Goal: Navigation & Orientation: Find specific page/section

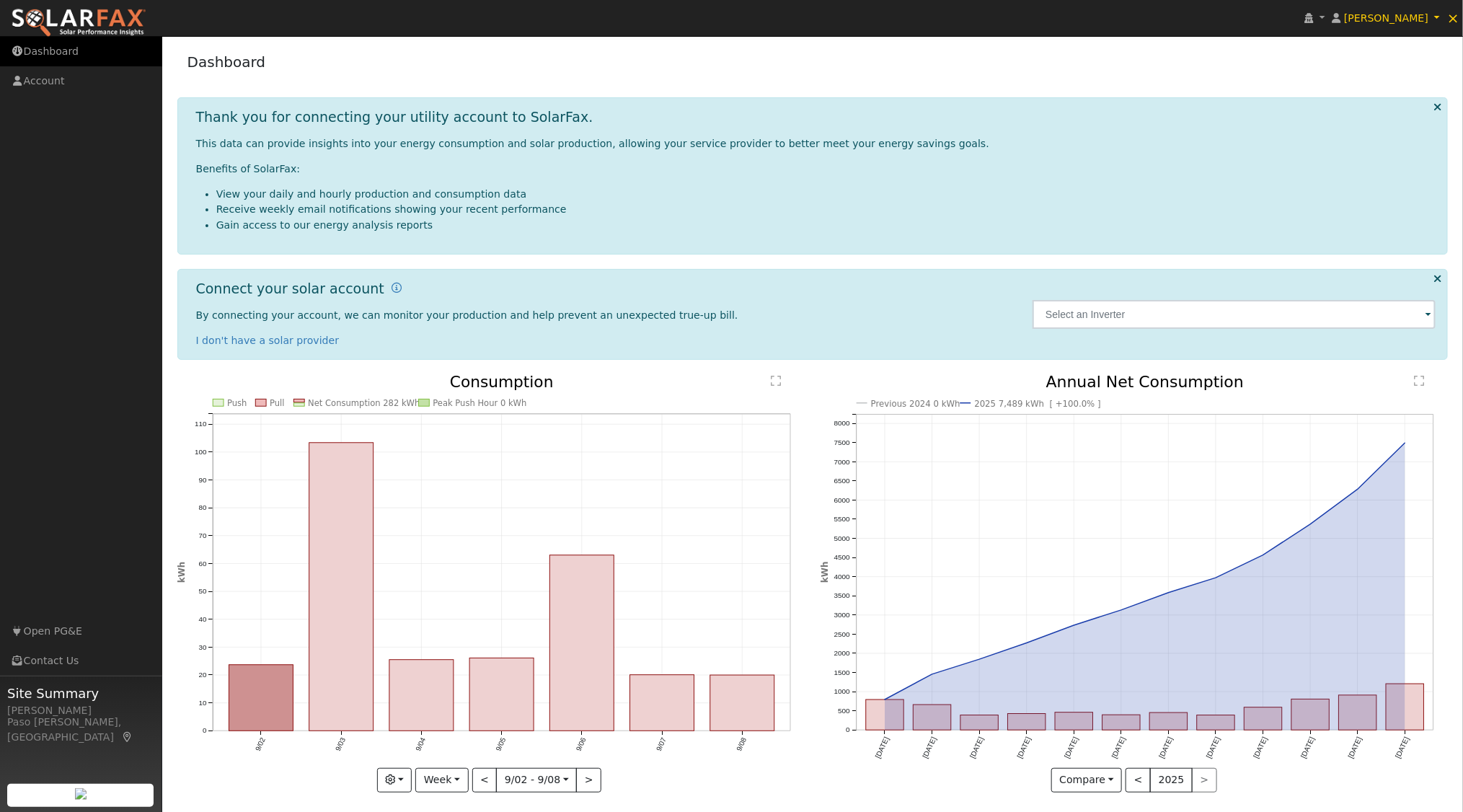
click at [38, 52] on link "Dashboard" at bounding box center [81, 52] width 162 height 30
click at [1313, 20] on icon at bounding box center [1309, 18] width 9 height 10
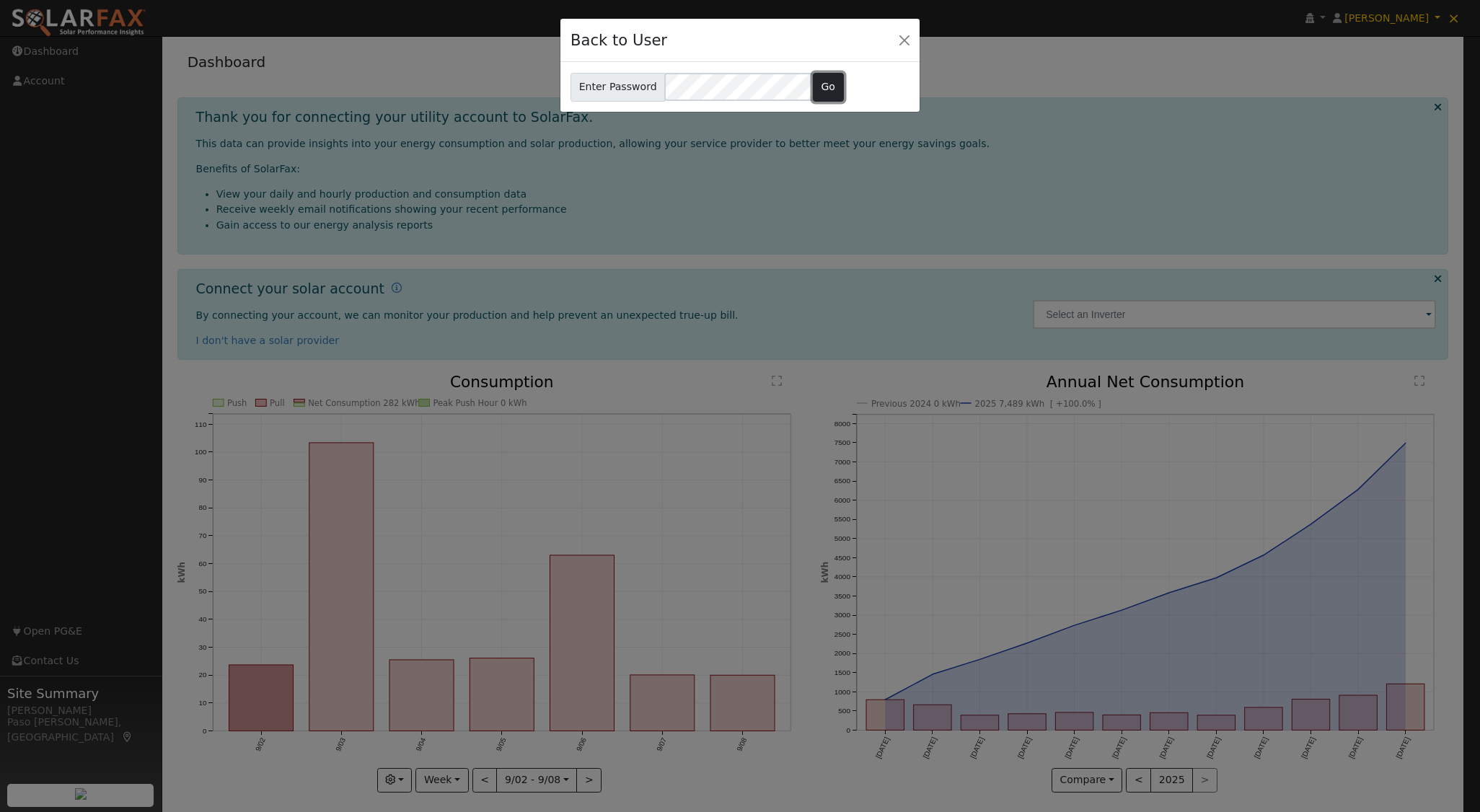
click at [813, 86] on button "Go" at bounding box center [829, 87] width 31 height 29
